Goal: Task Accomplishment & Management: Use online tool/utility

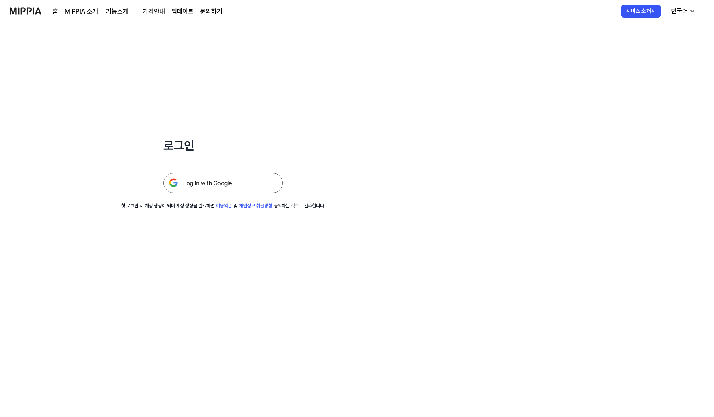
click at [241, 188] on img at bounding box center [222, 183] width 119 height 20
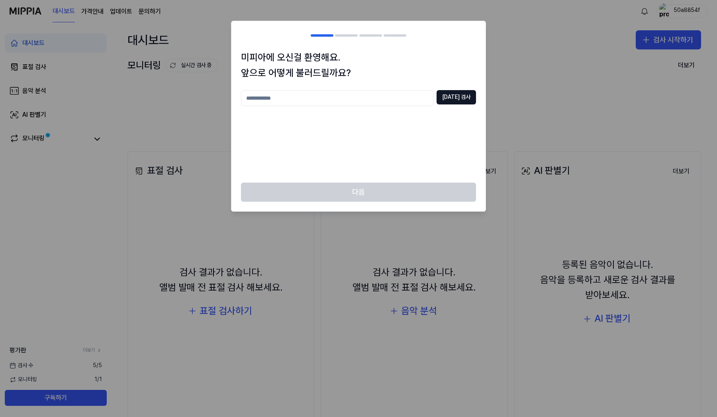
click at [341, 96] on input "text" at bounding box center [337, 98] width 192 height 16
type input "*"
type input "****"
click at [464, 98] on button "중복 검사" at bounding box center [456, 97] width 39 height 14
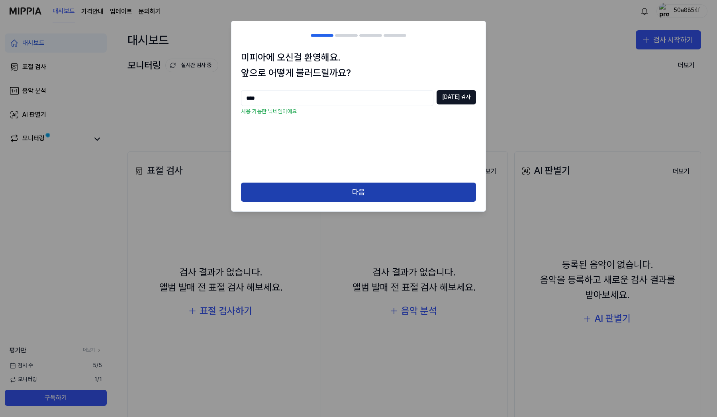
click at [369, 186] on button "다음" at bounding box center [358, 191] width 235 height 19
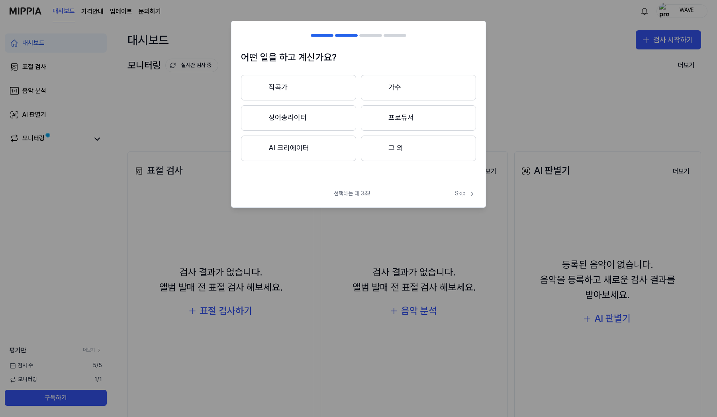
click at [390, 89] on button "가수" at bounding box center [418, 87] width 115 height 25
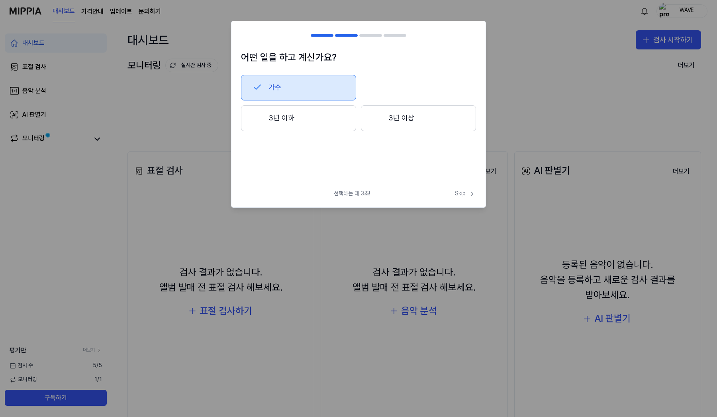
click at [331, 116] on button "3년 이하" at bounding box center [298, 118] width 115 height 26
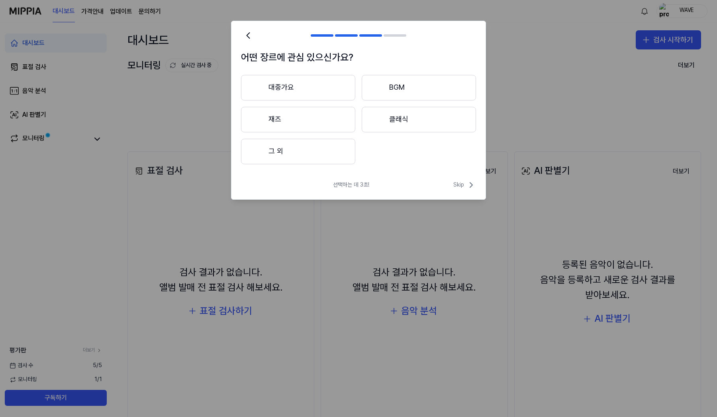
click at [313, 163] on button "그 외" at bounding box center [298, 151] width 114 height 25
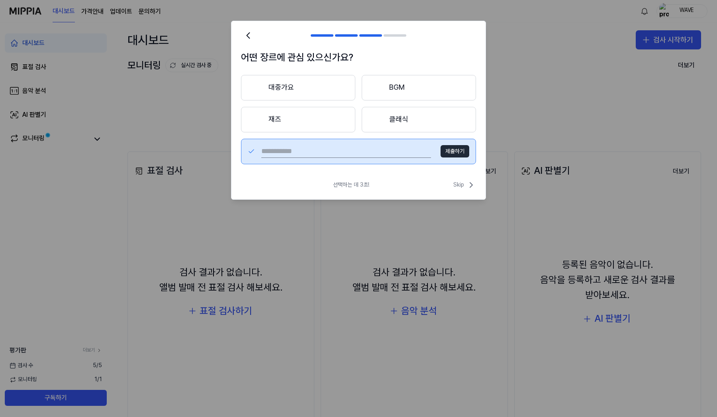
click at [397, 172] on div "어떤 장르에 관심 있으신가요? 대중가요 BGM 재즈 클래식 제출하기" at bounding box center [358, 111] width 254 height 123
click at [388, 149] on input "text" at bounding box center [346, 151] width 170 height 13
click at [462, 184] on span "Skip" at bounding box center [464, 185] width 23 height 10
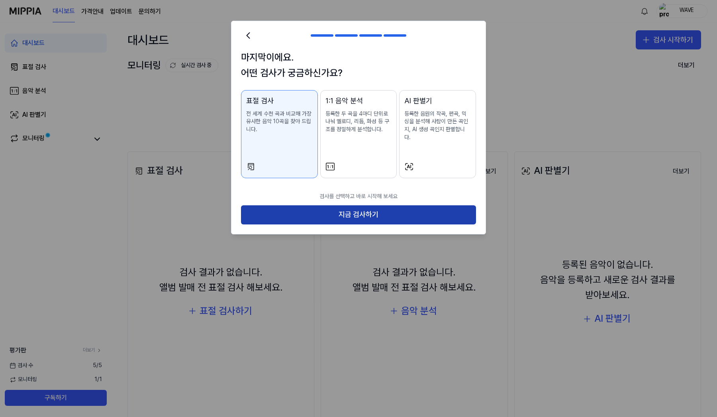
click at [353, 205] on button "지금 검사하기" at bounding box center [358, 214] width 235 height 19
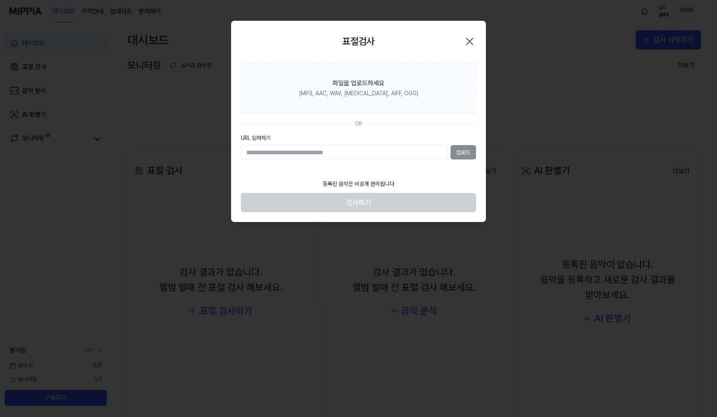
click at [347, 152] on input "URL 입력하기" at bounding box center [344, 152] width 206 height 14
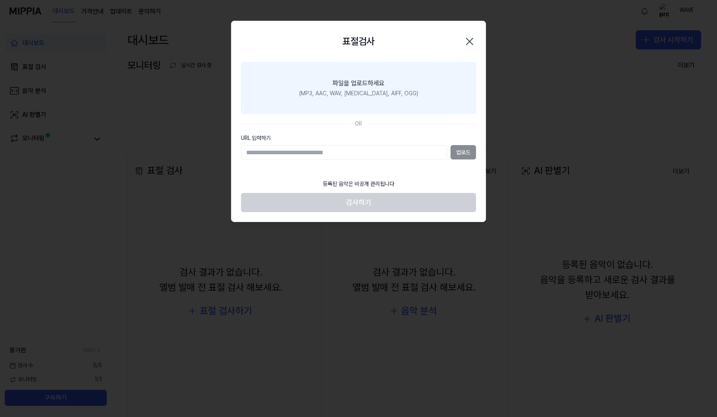
click at [366, 108] on label "파일을 업로드하세요 (MP3, AAC, WAV, FLAC, AIFF, OGG)" at bounding box center [358, 88] width 235 height 52
click at [0, 0] on input "파일을 업로드하세요 (MP3, AAC, WAV, FLAC, AIFF, OGG)" at bounding box center [0, 0] width 0 height 0
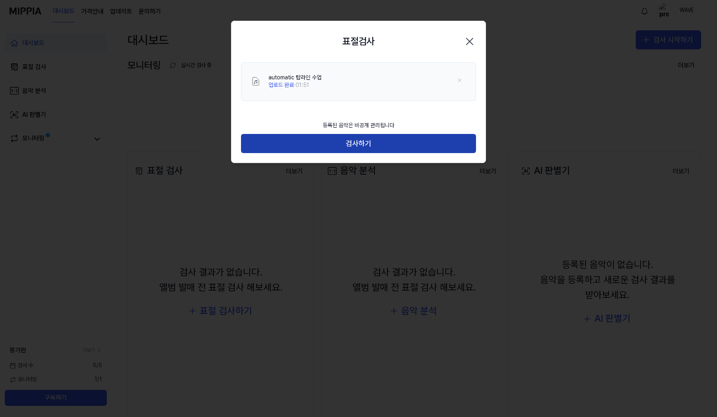
click at [383, 141] on button "검사하기" at bounding box center [358, 143] width 235 height 19
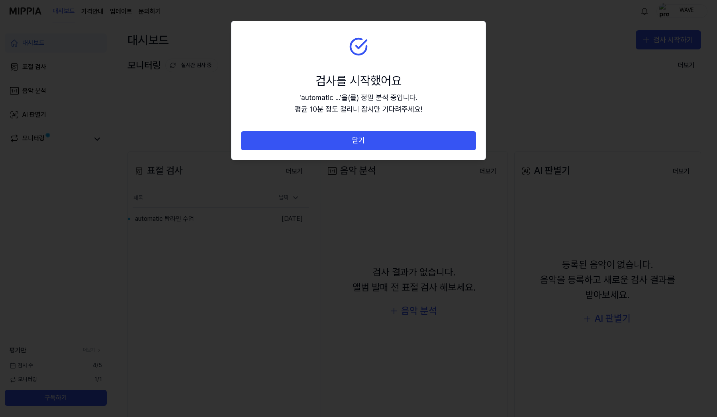
click at [284, 64] on section "검사를 시작했어요 ' automatic ... ' 을(를) 정밀 분석 중입니다. 평균 10분 정도 걸리니 잠시만 기다려주세요!" at bounding box center [358, 76] width 254 height 110
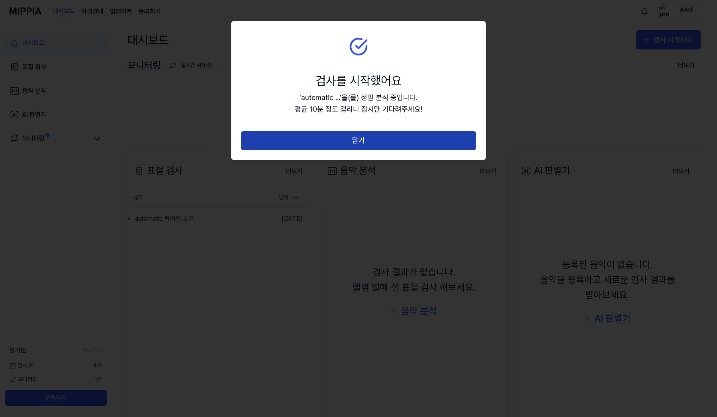
click at [359, 148] on button "닫기" at bounding box center [358, 140] width 235 height 19
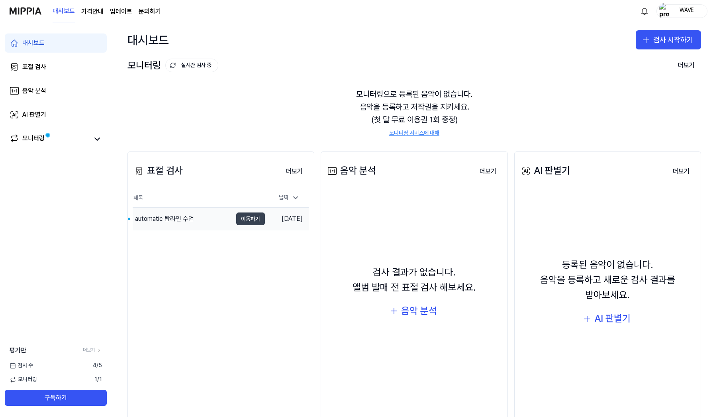
click at [239, 221] on button "이동하기" at bounding box center [250, 218] width 29 height 13
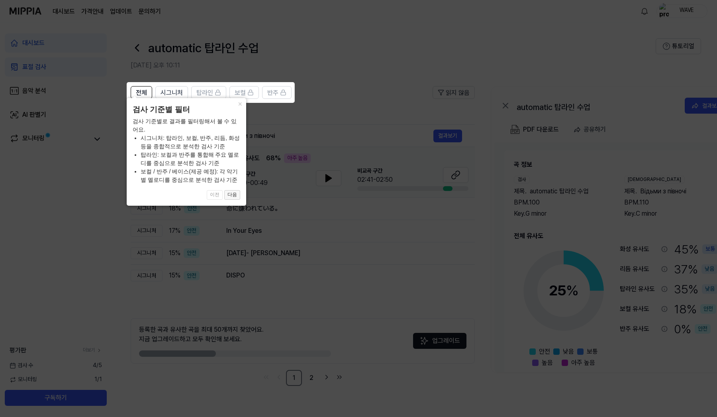
click at [231, 195] on button "다음" at bounding box center [232, 195] width 16 height 10
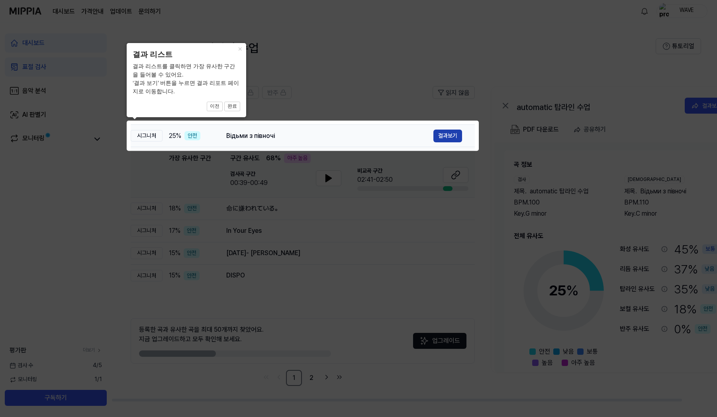
click at [452, 135] on button "결과보기" at bounding box center [447, 135] width 29 height 13
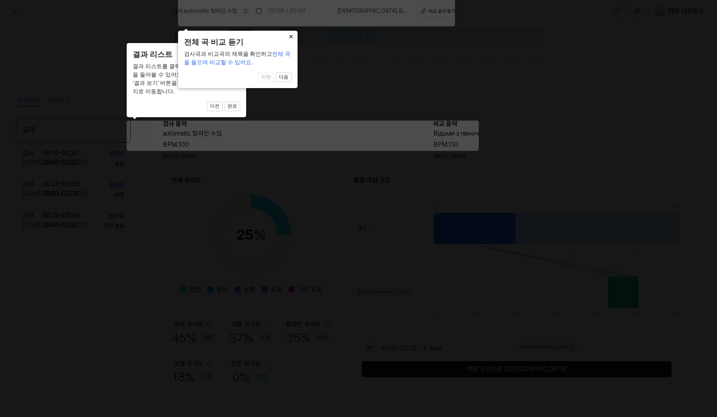
click at [290, 36] on button "×" at bounding box center [291, 36] width 13 height 11
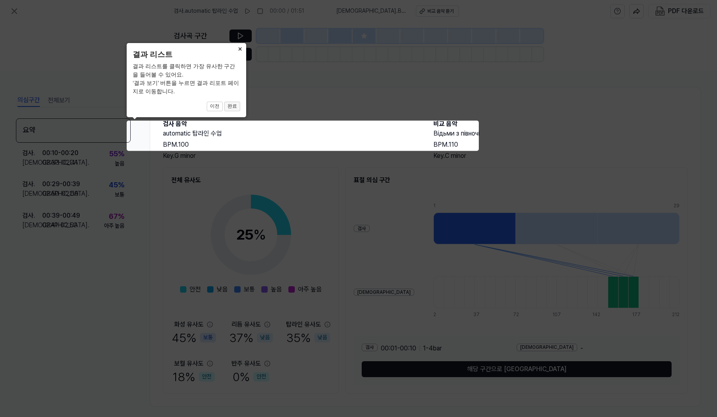
click at [228, 107] on button "완료" at bounding box center [232, 107] width 16 height 10
click at [231, 106] on button "완료" at bounding box center [232, 107] width 16 height 10
click at [239, 49] on button "×" at bounding box center [239, 48] width 13 height 11
click at [241, 49] on button "×" at bounding box center [239, 48] width 13 height 11
click at [229, 107] on button "완료" at bounding box center [232, 107] width 16 height 10
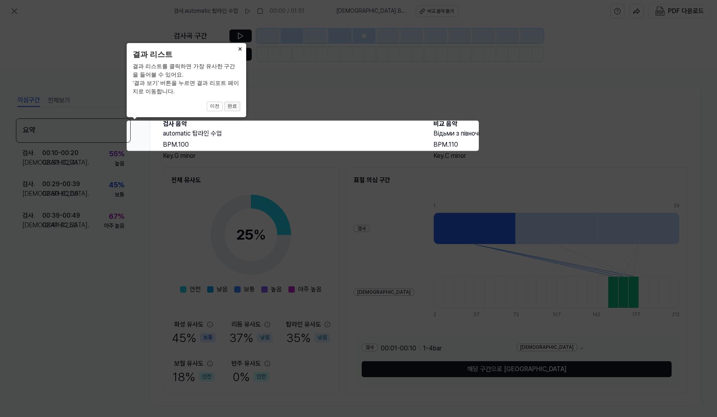
click at [229, 107] on button "완료" at bounding box center [232, 107] width 16 height 10
click at [239, 46] on button "×" at bounding box center [239, 48] width 13 height 11
click at [227, 128] on icon at bounding box center [358, 208] width 717 height 417
click at [221, 104] on button "이전" at bounding box center [215, 107] width 16 height 10
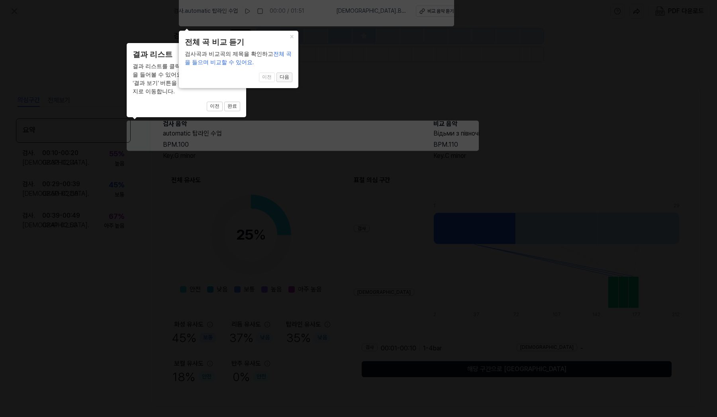
click at [283, 76] on button "다음" at bounding box center [284, 77] width 16 height 10
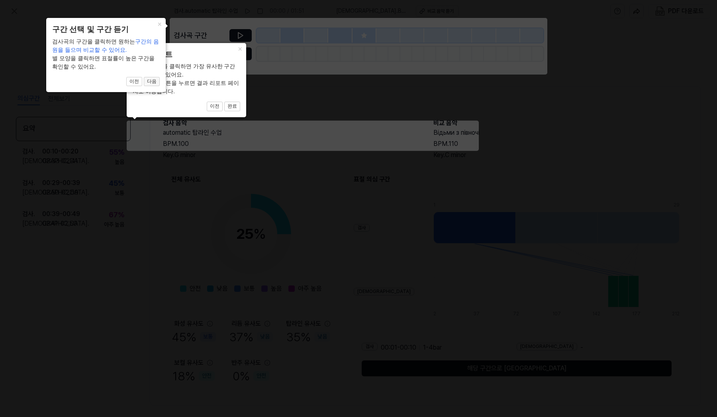
click at [150, 82] on button "다음" at bounding box center [152, 82] width 16 height 10
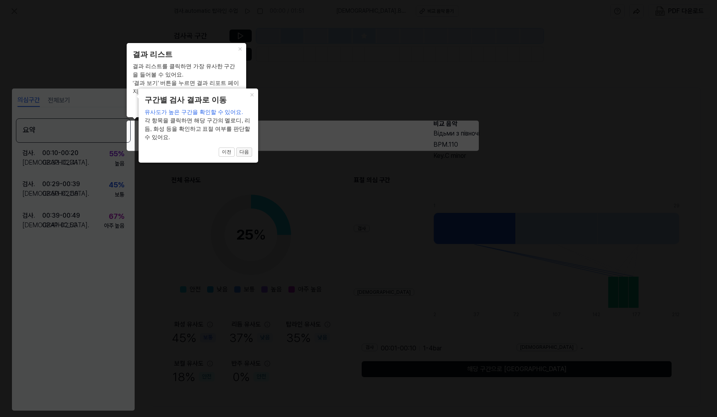
click at [243, 147] on button "다음" at bounding box center [244, 152] width 16 height 10
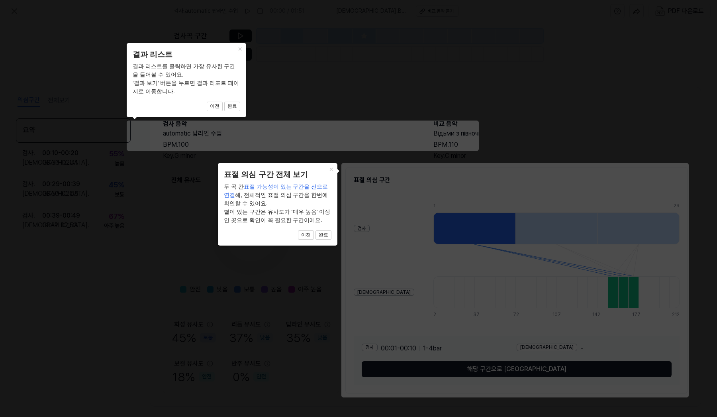
click at [326, 230] on div "× 표절 의심 구간 전체 보기 두 곡 간 표절 가능성이 있는 구간을 선으로 연결 해, 전체적인 표절 의심 구간을 한번에 확인할 수 있어요. 별…" at bounding box center [277, 204] width 119 height 82
click at [326, 231] on button "완료" at bounding box center [323, 235] width 16 height 10
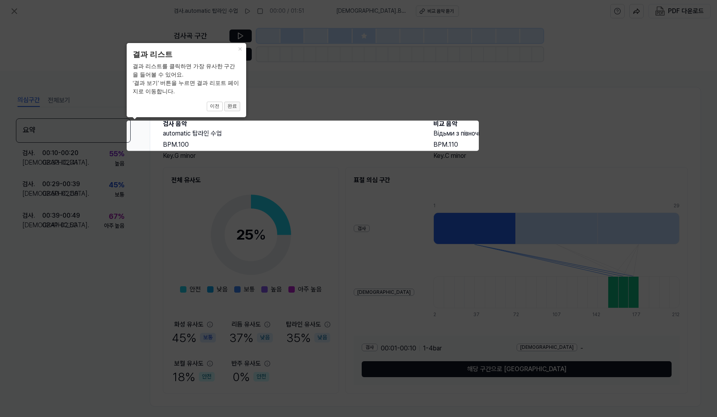
click at [233, 104] on button "완료" at bounding box center [232, 107] width 16 height 10
click at [232, 104] on button "완료" at bounding box center [232, 107] width 16 height 10
click at [239, 47] on button "×" at bounding box center [239, 48] width 13 height 11
click at [257, 89] on icon at bounding box center [358, 208] width 717 height 417
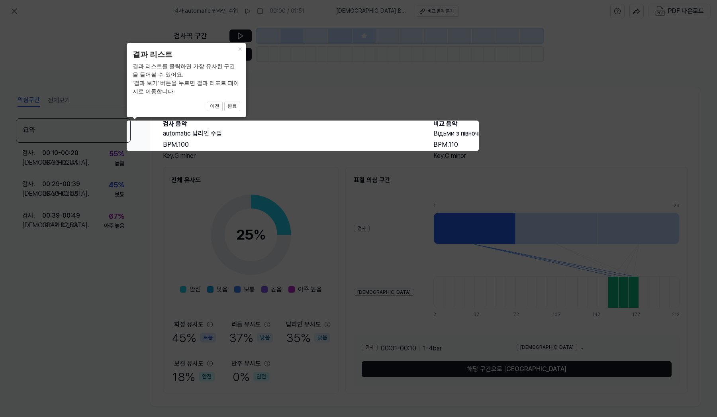
click at [432, 238] on icon at bounding box center [358, 208] width 717 height 417
click at [480, 370] on icon at bounding box center [358, 208] width 717 height 417
click at [238, 49] on button "×" at bounding box center [239, 48] width 13 height 11
click at [231, 107] on button "완료" at bounding box center [232, 107] width 16 height 10
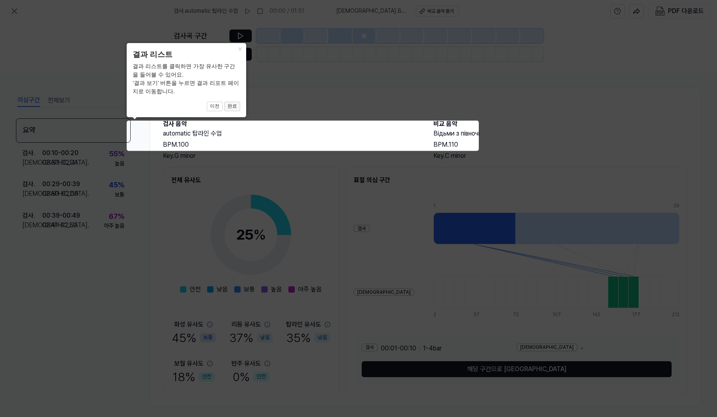
click at [231, 107] on button "완료" at bounding box center [232, 107] width 16 height 10
click at [219, 106] on button "이전" at bounding box center [215, 107] width 16 height 10
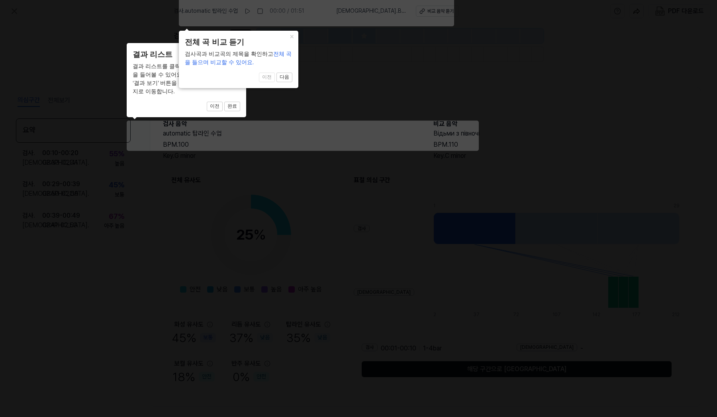
click at [269, 77] on span "이전 다음" at bounding box center [239, 77] width 108 height 10
click at [291, 32] on button "×" at bounding box center [292, 36] width 13 height 11
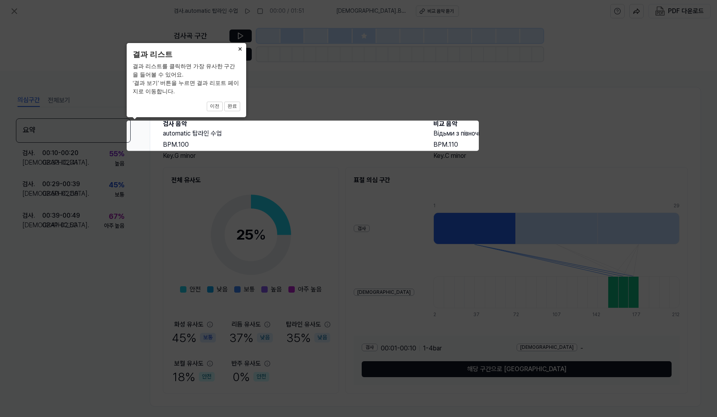
click at [239, 50] on button "×" at bounding box center [239, 48] width 13 height 11
click at [237, 103] on button "완료" at bounding box center [232, 107] width 16 height 10
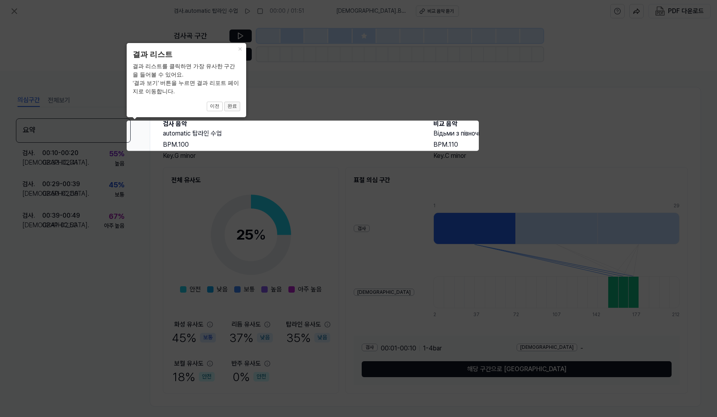
click at [237, 103] on button "완료" at bounding box center [232, 107] width 16 height 10
click at [212, 141] on icon at bounding box center [358, 208] width 717 height 417
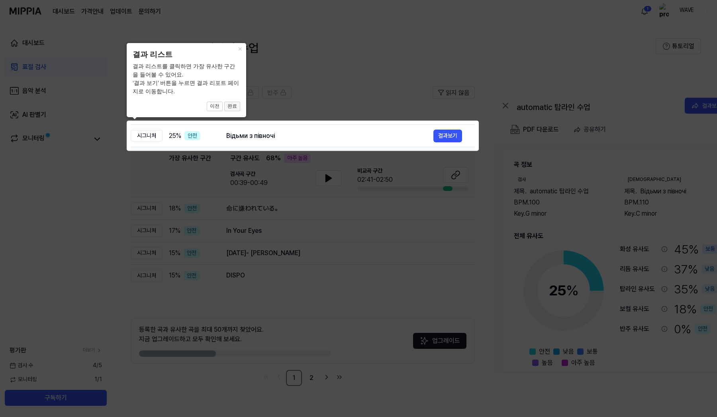
click at [233, 106] on button "완료" at bounding box center [232, 107] width 16 height 10
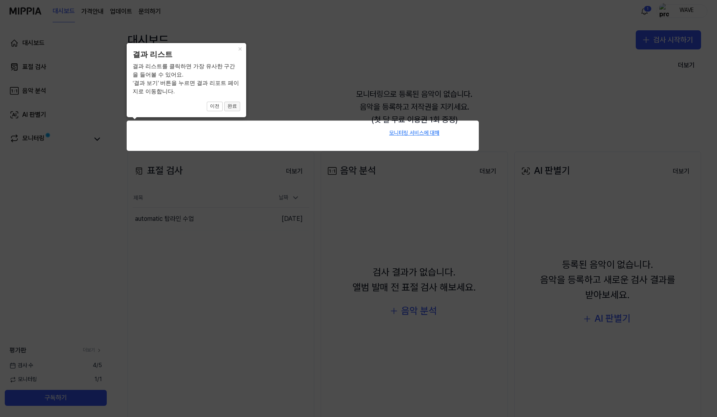
click at [235, 104] on button "완료" at bounding box center [232, 107] width 16 height 10
click at [235, 49] on button "×" at bounding box center [239, 48] width 13 height 11
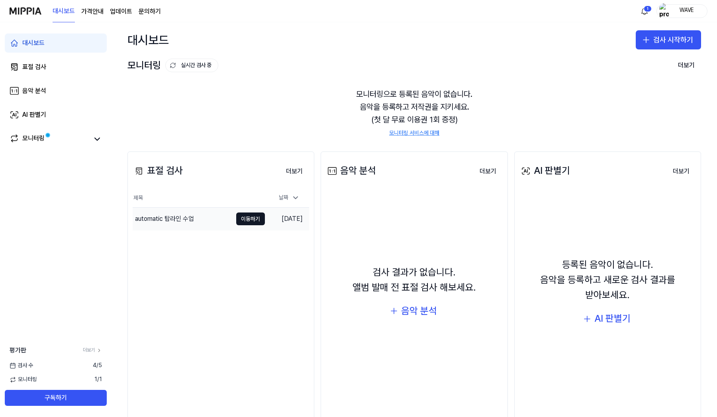
click at [269, 215] on td "2025.09.22." at bounding box center [287, 219] width 44 height 23
click at [250, 220] on button "이동하기" at bounding box center [250, 218] width 29 height 13
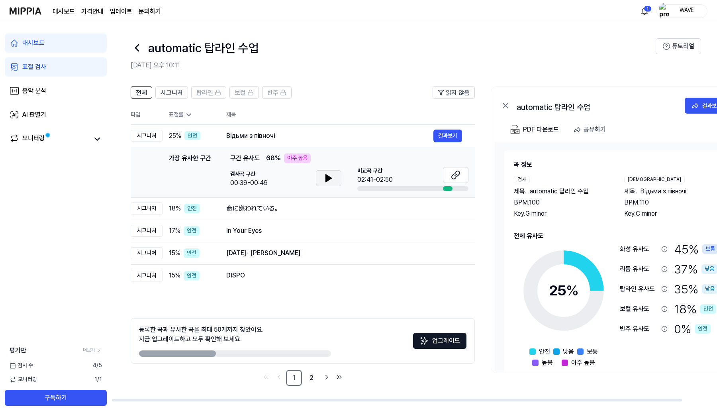
click at [331, 177] on icon at bounding box center [329, 177] width 6 height 7
click at [332, 177] on icon at bounding box center [329, 178] width 10 height 10
click at [445, 139] on button "결과보기" at bounding box center [447, 135] width 29 height 13
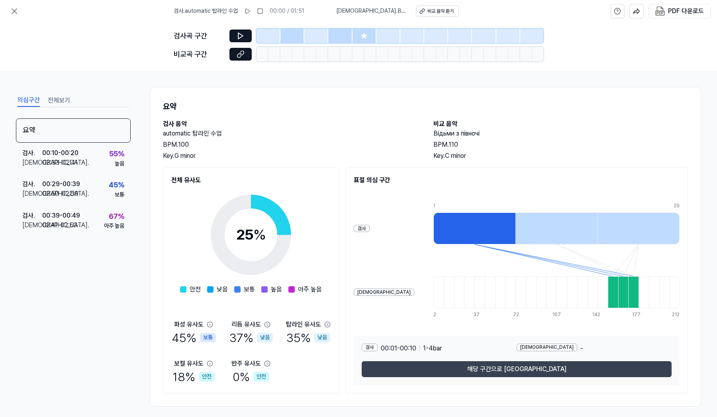
click at [501, 367] on button "해당 구간으로 이동" at bounding box center [517, 369] width 310 height 16
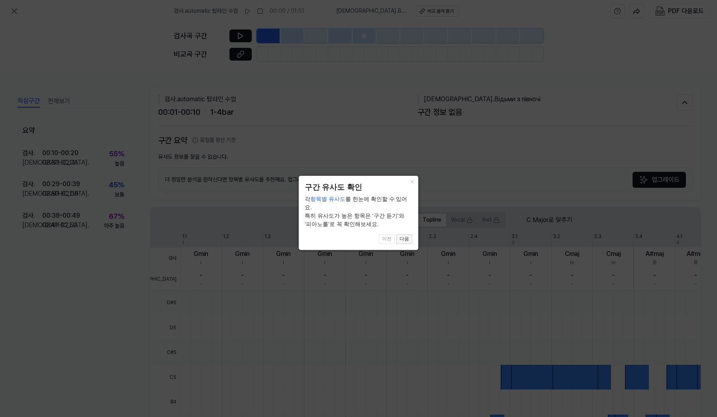
click at [405, 234] on button "다음" at bounding box center [404, 239] width 16 height 10
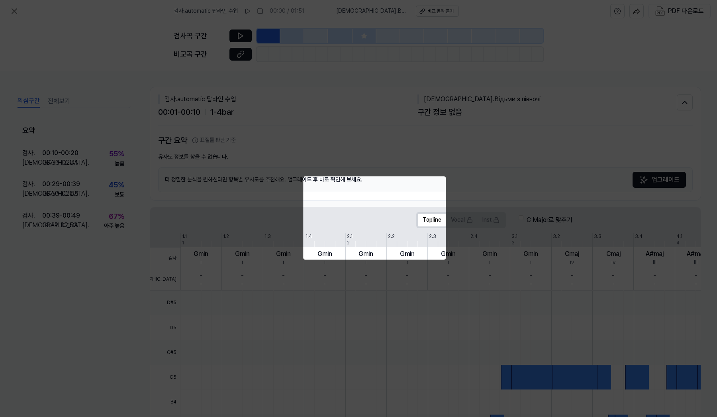
scroll to position [113, 0]
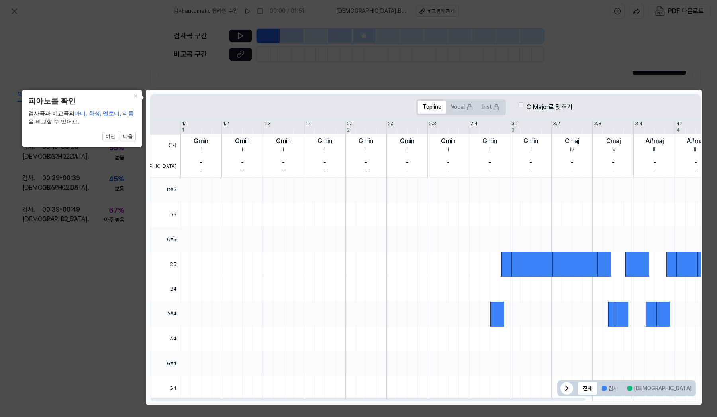
click at [470, 217] on div at bounding box center [509, 214] width 658 height 25
click at [129, 135] on button "다음" at bounding box center [128, 137] width 16 height 10
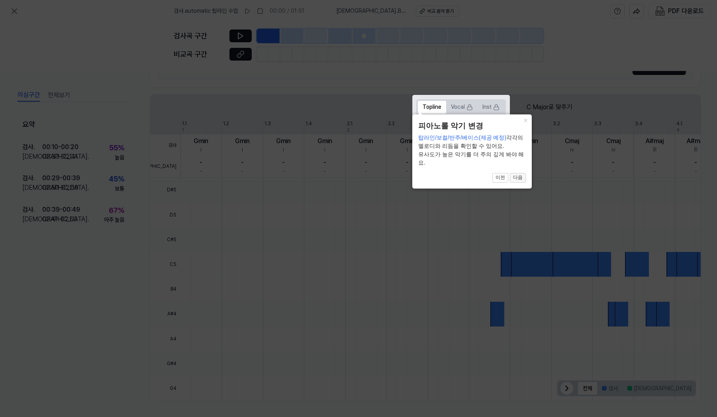
click at [522, 178] on button "다음" at bounding box center [518, 178] width 16 height 10
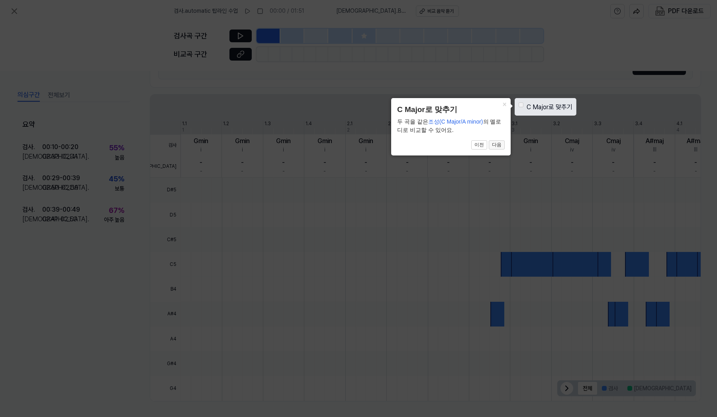
click at [497, 147] on button "다음" at bounding box center [497, 145] width 16 height 10
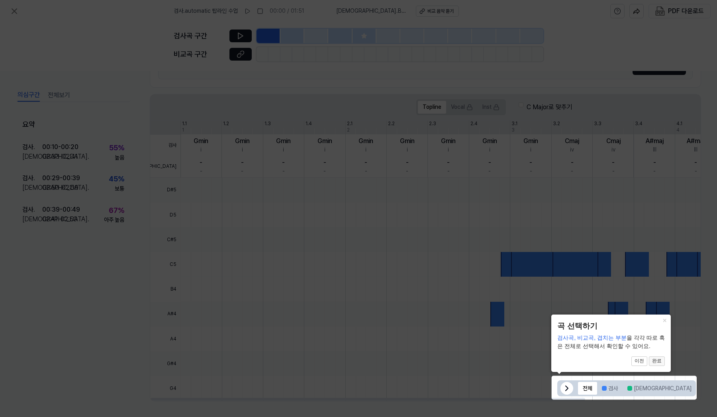
click at [656, 361] on button "완료" at bounding box center [657, 361] width 16 height 10
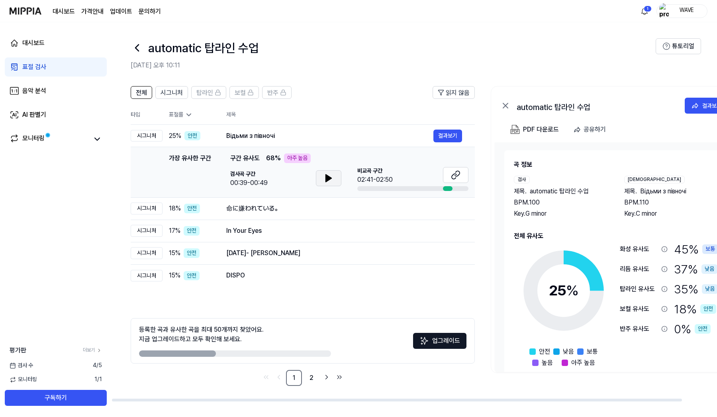
click at [329, 174] on icon at bounding box center [329, 178] width 10 height 10
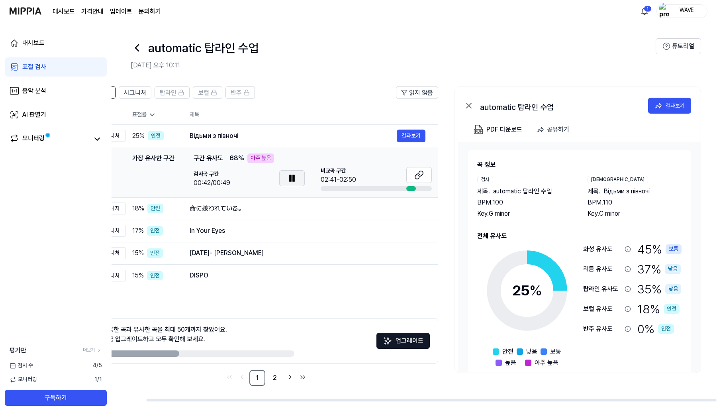
click at [376, 173] on div "비교곡 구간 02:41-02:50" at bounding box center [376, 176] width 111 height 18
click at [286, 181] on button at bounding box center [291, 178] width 25 height 16
click at [425, 174] on button at bounding box center [418, 175] width 25 height 16
click at [150, 116] on icon at bounding box center [152, 115] width 8 height 8
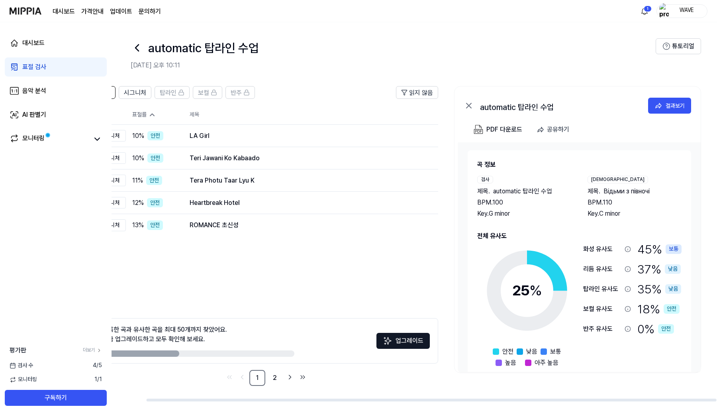
click at [152, 114] on icon at bounding box center [152, 115] width 4 height 2
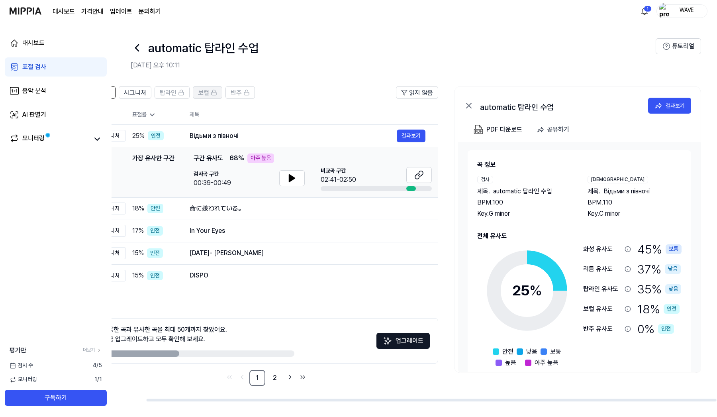
click at [194, 94] on button "보컬" at bounding box center [207, 92] width 29 height 13
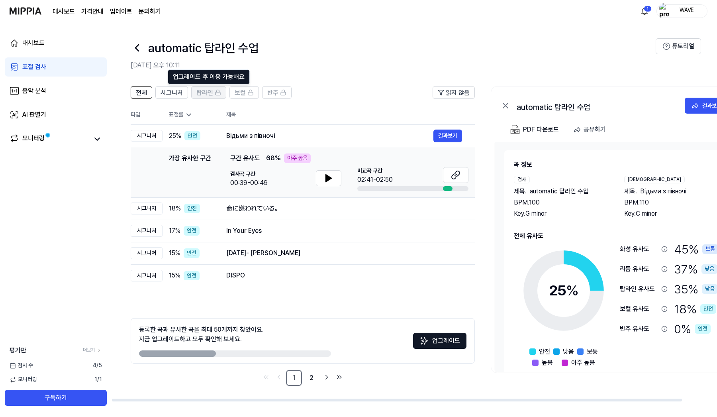
click at [208, 94] on span "탑라인" at bounding box center [204, 93] width 17 height 10
click at [209, 95] on span "탑라인" at bounding box center [204, 93] width 17 height 10
click at [177, 96] on span "시그니처" at bounding box center [172, 93] width 22 height 10
click at [143, 93] on span "전체" at bounding box center [141, 93] width 11 height 10
click at [176, 93] on span "시그니처" at bounding box center [172, 93] width 22 height 10
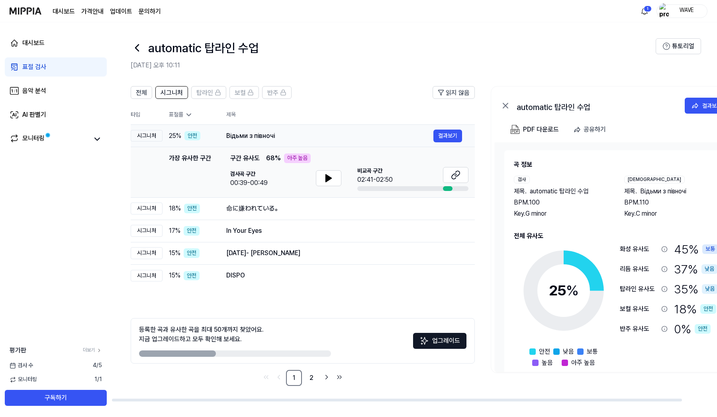
click at [159, 135] on div "시그니처" at bounding box center [147, 136] width 32 height 12
click at [182, 113] on div "표절률" at bounding box center [191, 115] width 45 height 8
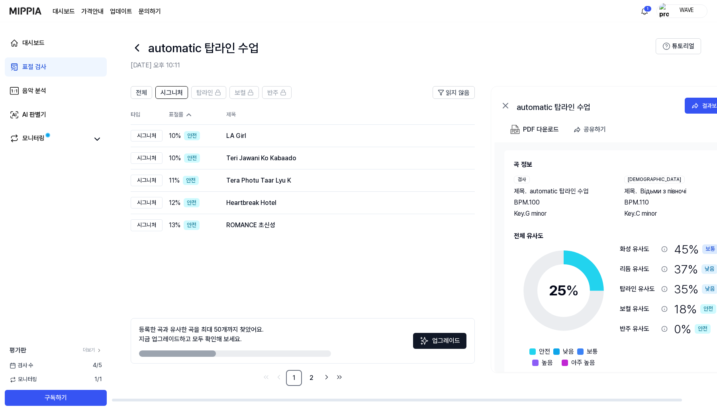
click at [182, 113] on div "표절률" at bounding box center [191, 115] width 45 height 8
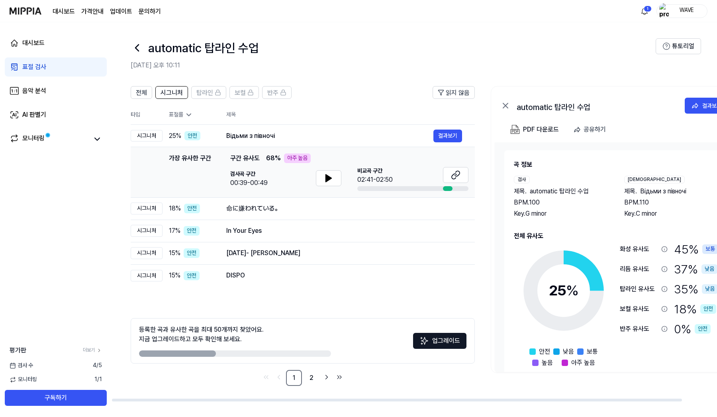
click at [182, 113] on div "표절률" at bounding box center [191, 115] width 45 height 8
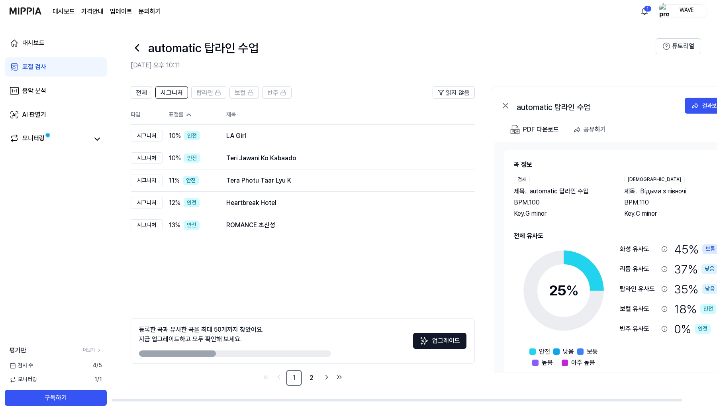
click at [182, 113] on div "표절률" at bounding box center [191, 115] width 45 height 8
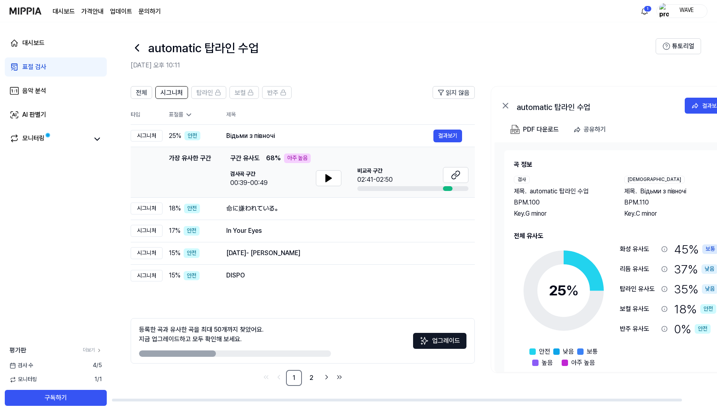
click at [182, 113] on div "표절률" at bounding box center [191, 115] width 45 height 8
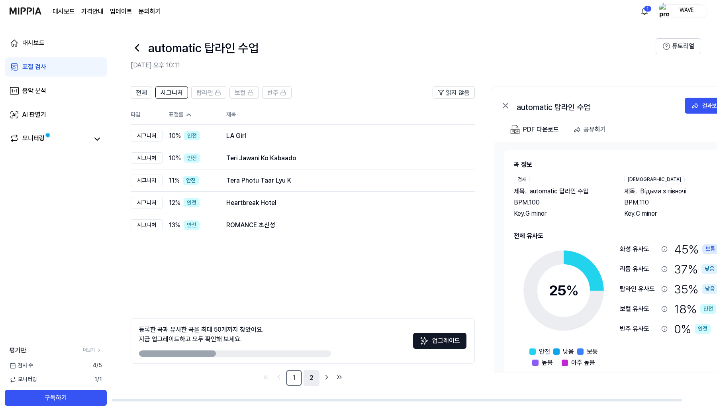
click at [308, 373] on link "2" at bounding box center [312, 378] width 16 height 16
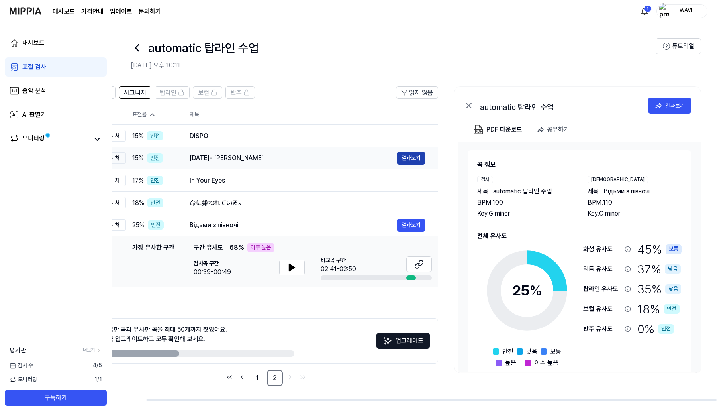
scroll to position [0, 37]
click at [259, 378] on link "1" at bounding box center [257, 378] width 16 height 16
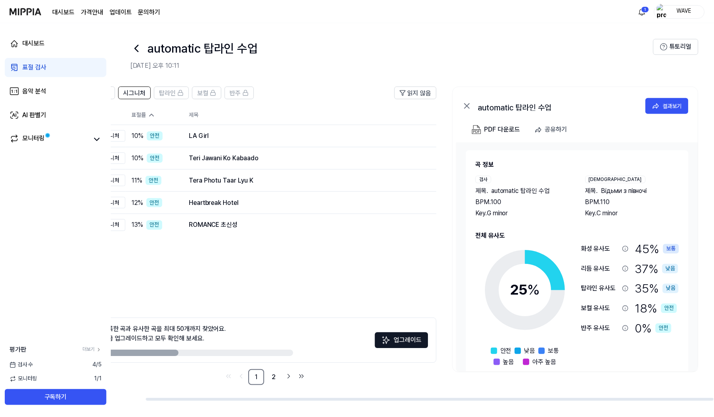
scroll to position [0, 37]
click at [91, 12] on page\) "가격안내" at bounding box center [92, 12] width 22 height 10
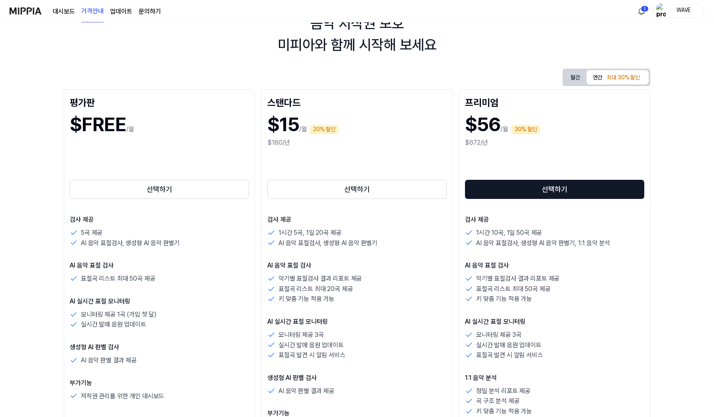
scroll to position [43, 0]
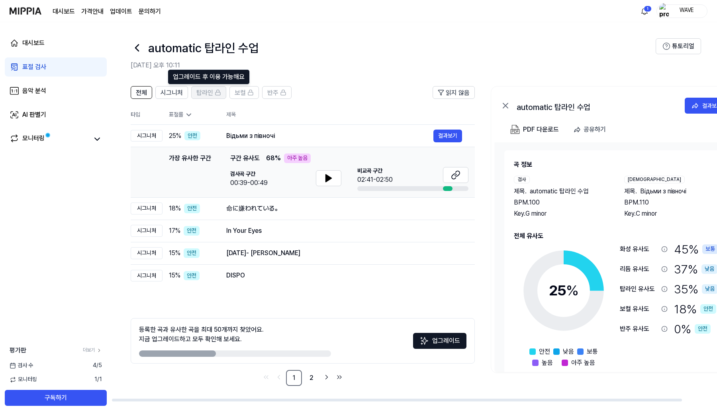
click at [209, 90] on span "탑라인" at bounding box center [204, 93] width 17 height 10
click at [77, 140] on link "모니터링" at bounding box center [50, 138] width 80 height 11
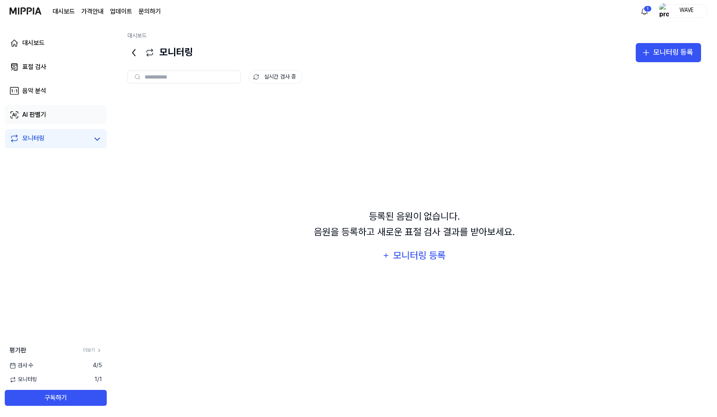
click at [49, 120] on link "AI 판별기" at bounding box center [56, 114] width 102 height 19
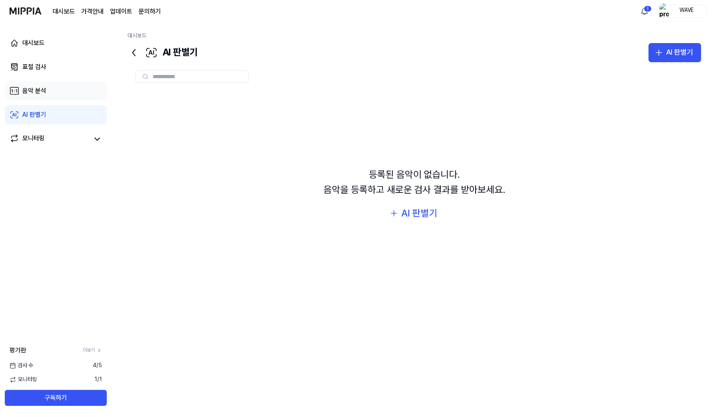
click at [51, 96] on link "음악 분석" at bounding box center [56, 90] width 102 height 19
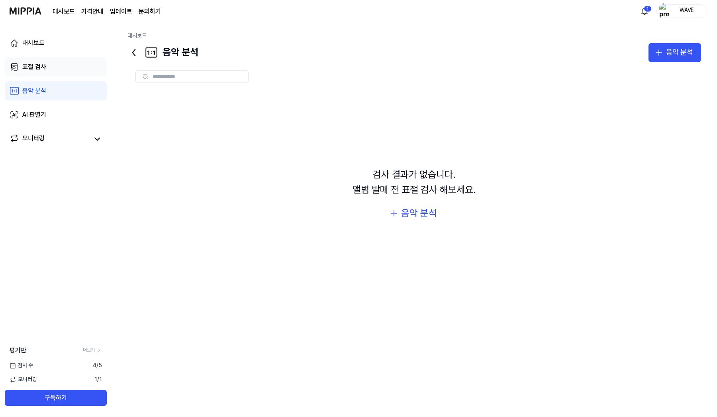
click at [48, 74] on link "표절 검사" at bounding box center [56, 66] width 102 height 19
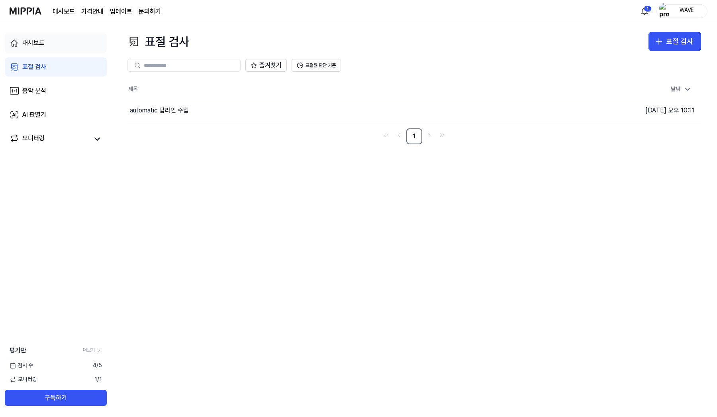
click at [48, 48] on link "대시보드" at bounding box center [56, 42] width 102 height 19
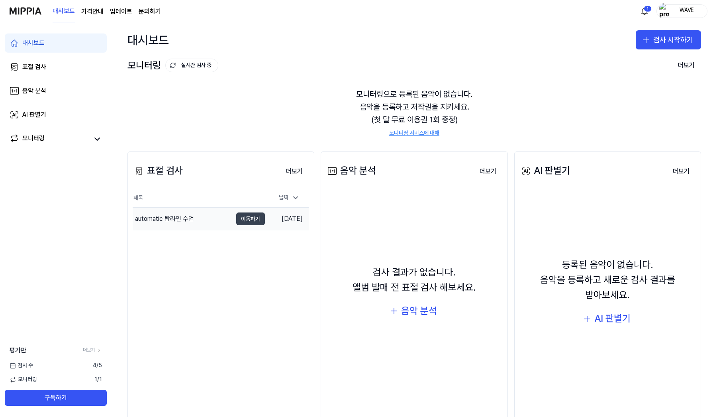
click at [249, 217] on button "이동하기" at bounding box center [250, 218] width 29 height 13
click at [412, 311] on div "음악 분석" at bounding box center [419, 310] width 36 height 15
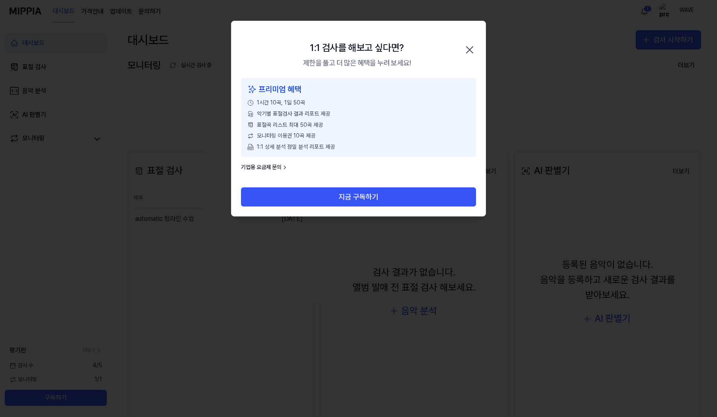
click at [468, 49] on icon "button" at bounding box center [469, 50] width 6 height 6
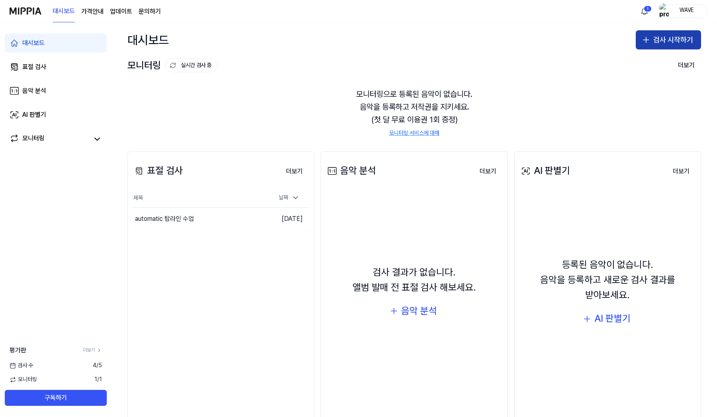
click at [662, 43] on button "검사 시작하기" at bounding box center [668, 39] width 65 height 19
click at [522, 54] on div "대시보드 검사 시작하기" at bounding box center [414, 39] width 605 height 35
click at [253, 225] on td "automatic 탑라인 수업 이동하기" at bounding box center [199, 219] width 132 height 22
click at [253, 221] on button "이동하기" at bounding box center [250, 218] width 29 height 13
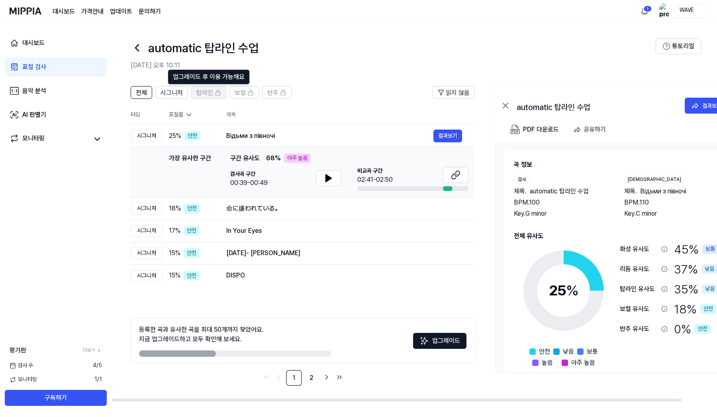
click at [198, 91] on span "탑라인" at bounding box center [204, 93] width 17 height 10
click at [268, 90] on span "반주" at bounding box center [272, 93] width 11 height 10
click at [182, 89] on span "시그니처" at bounding box center [172, 93] width 22 height 10
